Goal: Navigation & Orientation: Find specific page/section

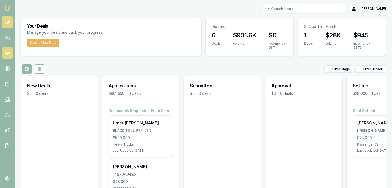
click at [7, 21] on icon at bounding box center [7, 22] width 5 height 5
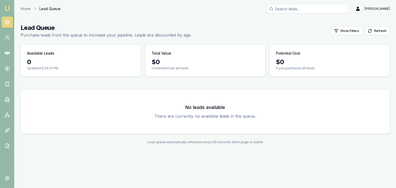
click at [197, 107] on h3 "No leads available" at bounding box center [205, 107] width 356 height 7
click at [376, 30] on button "Refresh" at bounding box center [377, 31] width 25 height 8
click at [379, 31] on button "Refresh" at bounding box center [377, 31] width 25 height 8
click at [7, 42] on link at bounding box center [7, 37] width 11 height 11
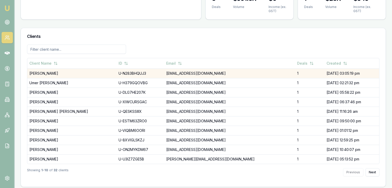
scroll to position [37, 0]
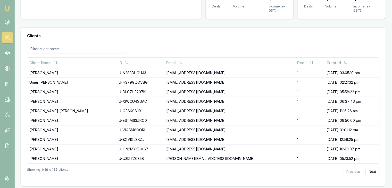
click at [6, 4] on link "Emu Broker" at bounding box center [7, 8] width 8 height 8
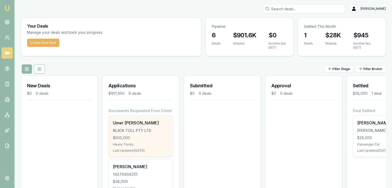
click at [132, 139] on div "$500,000" at bounding box center [141, 137] width 56 height 5
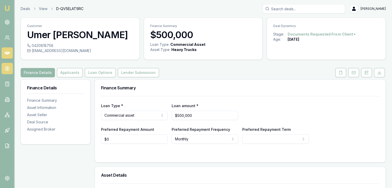
click at [7, 68] on icon at bounding box center [7, 68] width 5 height 5
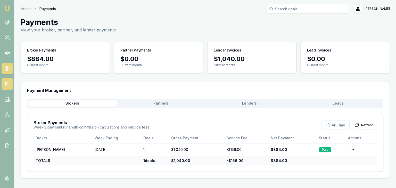
click at [9, 84] on rect at bounding box center [6, 84] width 3 height 4
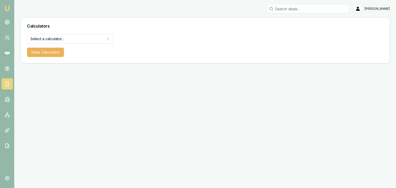
click at [7, 8] on img at bounding box center [7, 8] width 6 height 6
